Goal: Check status: Check status

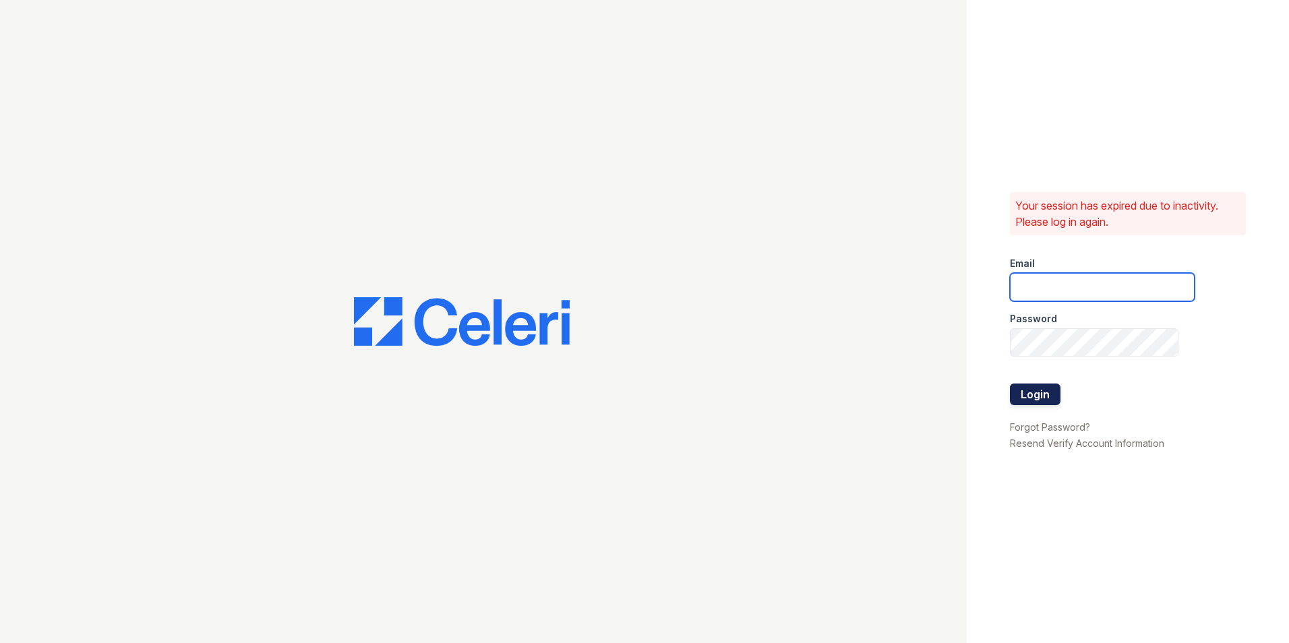
type input "[DOMAIN_NAME][EMAIL_ADDRESS][DOMAIN_NAME]"
click at [1028, 400] on button "Login" at bounding box center [1035, 394] width 51 height 22
type input "[DOMAIN_NAME][EMAIL_ADDRESS][DOMAIN_NAME]"
click at [1039, 402] on button "Login" at bounding box center [1035, 394] width 51 height 22
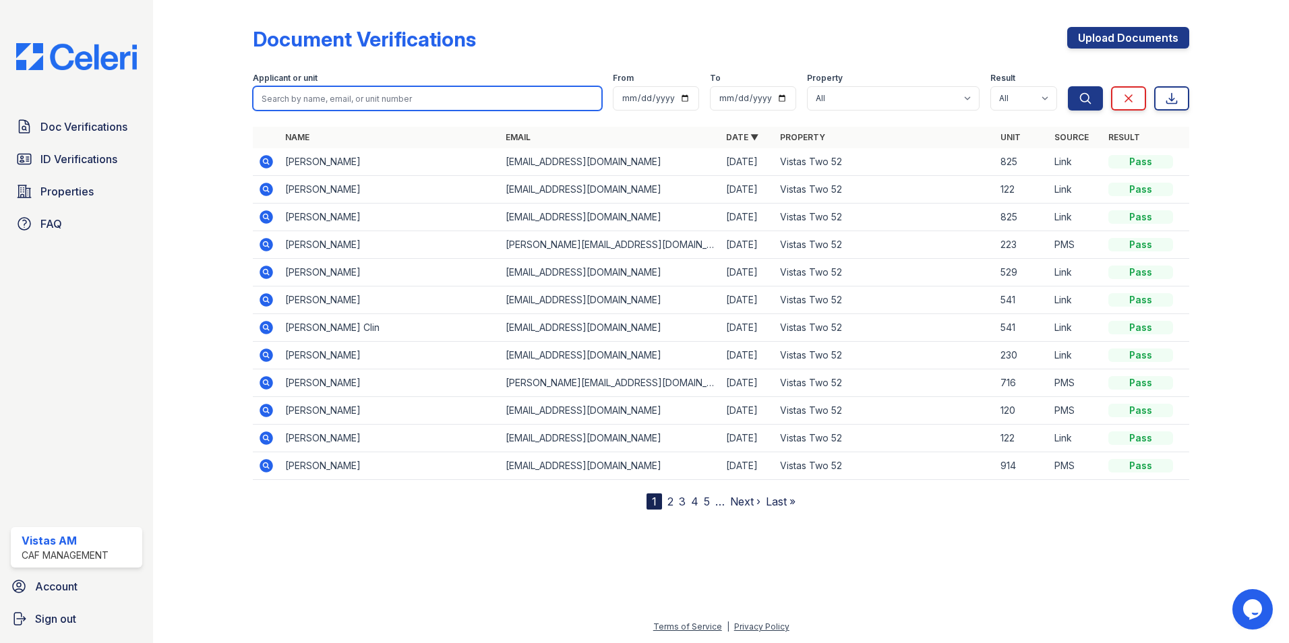
click at [350, 101] on input "search" at bounding box center [427, 98] width 349 height 24
type input "[PERSON_NAME]"
click at [1068, 86] on button "Search" at bounding box center [1085, 98] width 35 height 24
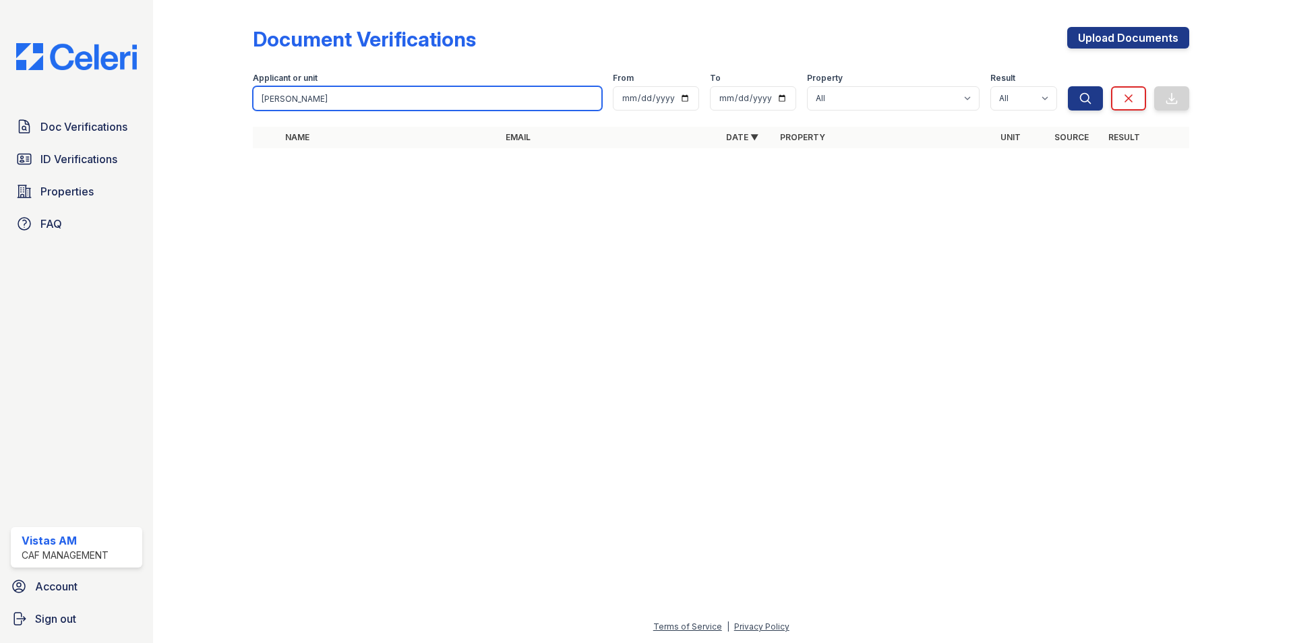
drag, startPoint x: 351, startPoint y: 95, endPoint x: 200, endPoint y: 107, distance: 151.5
click at [200, 107] on div "Document Verifications Upload Documents Filter Applicant or unit [PERSON_NAME] …" at bounding box center [721, 91] width 1093 height 183
